Goal: Task Accomplishment & Management: Complete application form

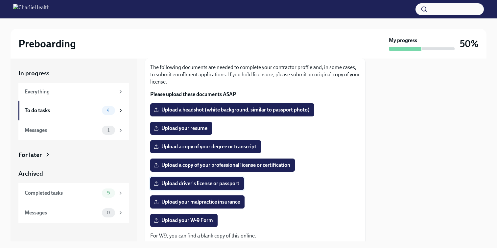
scroll to position [43, 0]
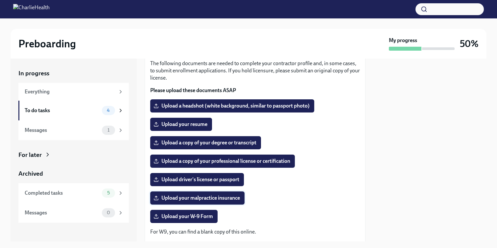
click at [201, 198] on span "Upload your malpractice insurance" at bounding box center [197, 198] width 85 height 7
click at [0, 0] on input "Upload your malpractice insurance" at bounding box center [0, 0] width 0 height 0
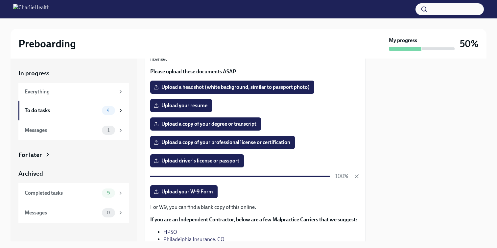
scroll to position [64, 0]
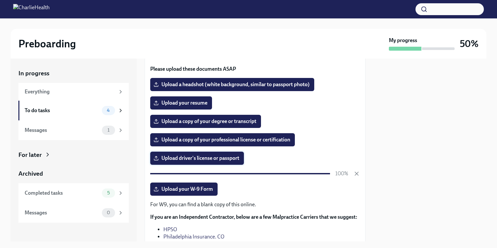
click at [230, 160] on span "Upload driver's license or passport" at bounding box center [197, 158] width 84 height 7
click at [0, 0] on input "Upload driver's license or passport" at bounding box center [0, 0] width 0 height 0
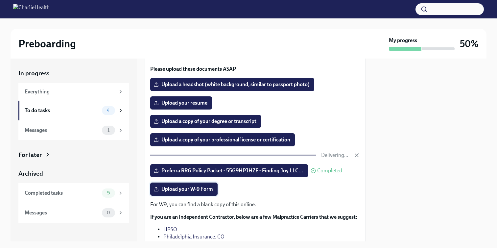
click at [190, 192] on span "Upload your W-9 Form" at bounding box center [184, 189] width 58 height 7
click at [0, 0] on input "Upload your W-9 Form" at bounding box center [0, 0] width 0 height 0
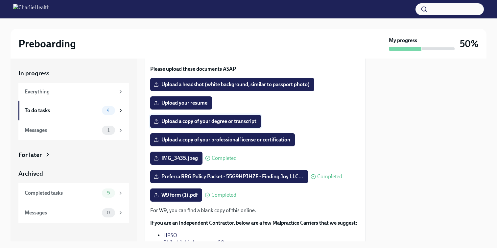
click at [248, 122] on span "Upload a copy of your degree or transcript" at bounding box center [206, 121] width 102 height 7
click at [0, 0] on input "Upload a copy of your degree or transcript" at bounding box center [0, 0] width 0 height 0
click at [209, 105] on label "Upload your resume" at bounding box center [181, 102] width 62 height 13
click at [0, 0] on input "Upload your resume" at bounding box center [0, 0] width 0 height 0
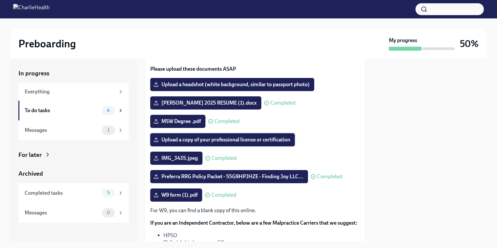
click at [250, 135] on label "Upload a copy of your professional license or certification" at bounding box center [222, 139] width 145 height 13
click at [0, 0] on input "Upload a copy of your professional license or certification" at bounding box center [0, 0] width 0 height 0
click at [266, 138] on span "Upload a copy of your professional license or certification" at bounding box center [222, 139] width 135 height 7
click at [0, 0] on input "Upload a copy of your professional license or certification" at bounding box center [0, 0] width 0 height 0
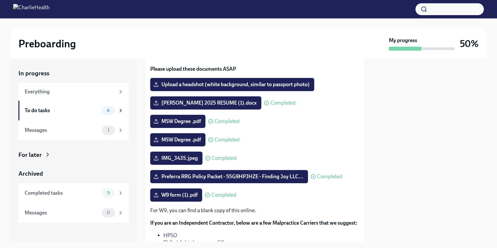
click at [364, 175] on div "The following documents are needed to complete your contractor profile and, in …" at bounding box center [255, 155] width 221 height 244
click at [214, 87] on span "Upload a headshot (white background, similar to passport photo)" at bounding box center [232, 84] width 155 height 7
click at [0, 0] on input "Upload a headshot (white background, similar to passport photo)" at bounding box center [0, 0] width 0 height 0
click at [359, 88] on div "Upload a headshot (white background, similar to passport photo)" at bounding box center [255, 84] width 210 height 13
click at [291, 86] on span "Upload a headshot (white background, similar to passport photo)" at bounding box center [232, 84] width 155 height 7
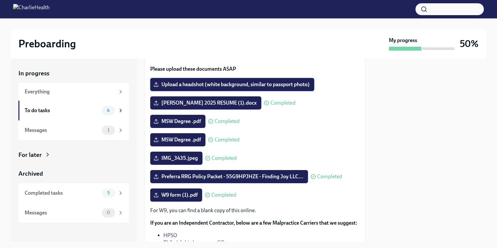
click at [0, 0] on input "Upload a headshot (white background, similar to passport photo)" at bounding box center [0, 0] width 0 height 0
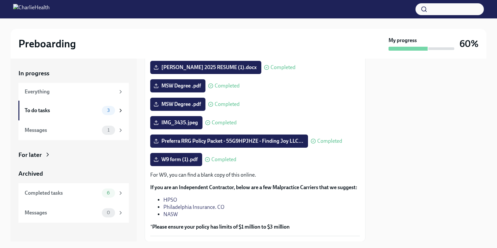
scroll to position [142, 0]
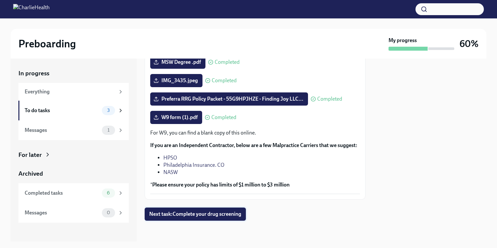
click at [214, 220] on button "Next task : Complete your drug screening" at bounding box center [195, 213] width 101 height 13
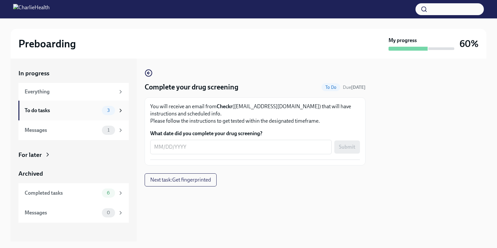
click at [108, 113] on div "3" at bounding box center [108, 110] width 13 height 9
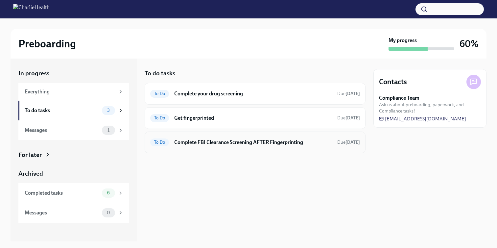
click at [191, 140] on h6 "Complete FBI Clearance Screening AFTER Fingerprinting" at bounding box center [253, 142] width 158 height 7
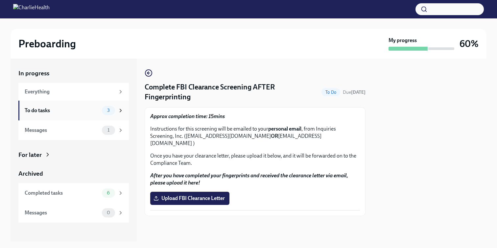
click at [108, 112] on span "3" at bounding box center [108, 110] width 11 height 5
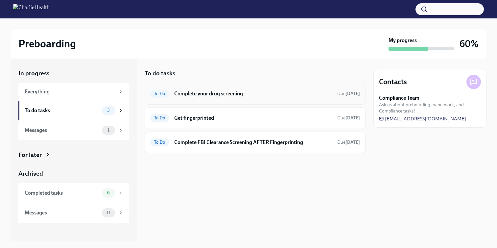
click at [199, 97] on h6 "Complete your drug screening" at bounding box center [253, 93] width 158 height 7
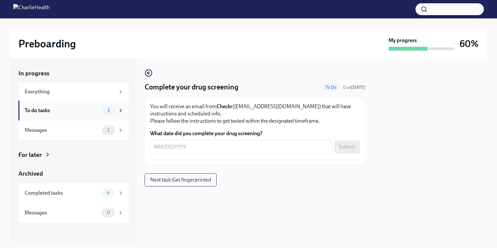
click at [109, 110] on span "3" at bounding box center [108, 110] width 11 height 5
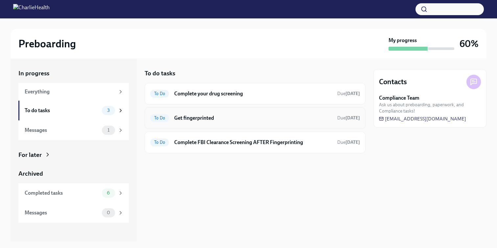
click at [175, 118] on h6 "Get fingerprinted" at bounding box center [253, 117] width 158 height 7
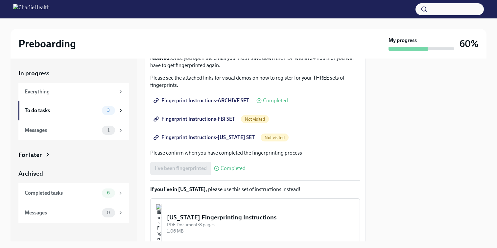
scroll to position [113, 0]
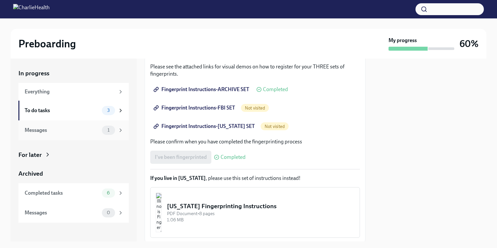
click at [93, 130] on div "Messages" at bounding box center [62, 130] width 75 height 7
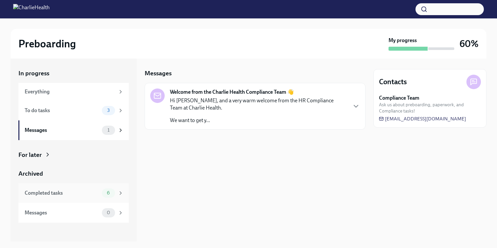
click at [107, 197] on div "6" at bounding box center [108, 192] width 13 height 9
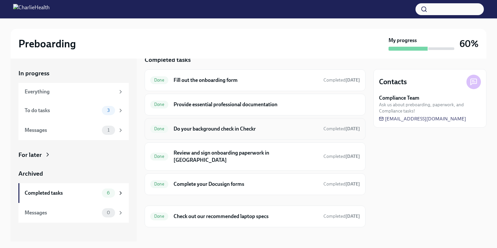
scroll to position [4, 0]
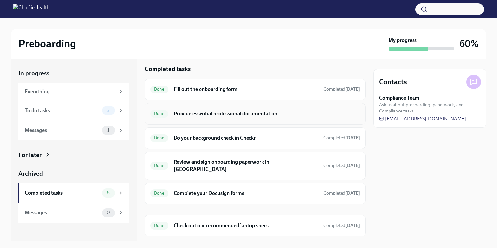
click at [234, 113] on h6 "Provide essential professional documentation" at bounding box center [267, 113] width 186 height 7
